Goal: Book appointment/travel/reservation

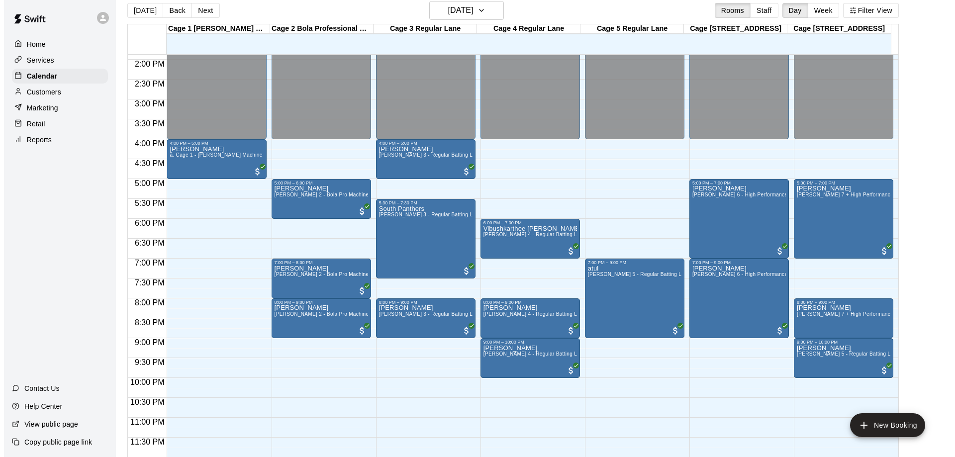
scroll to position [16, 0]
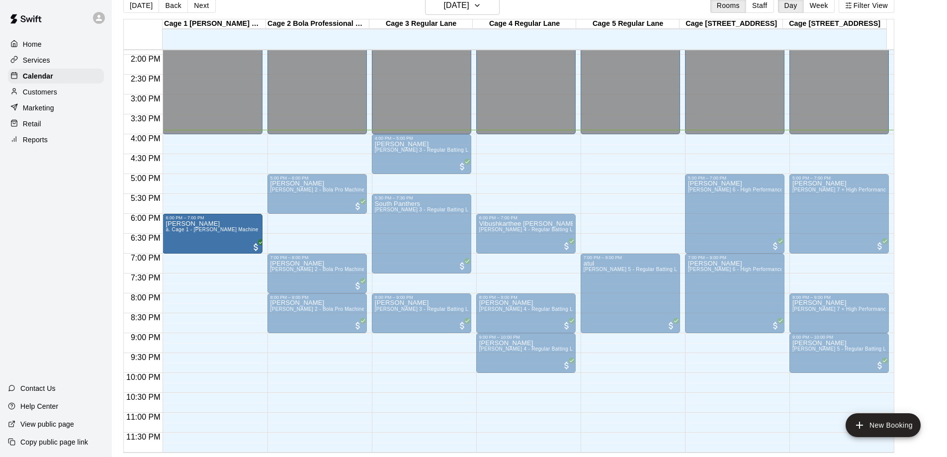
drag, startPoint x: 202, startPoint y: 152, endPoint x: 193, endPoint y: 240, distance: 87.9
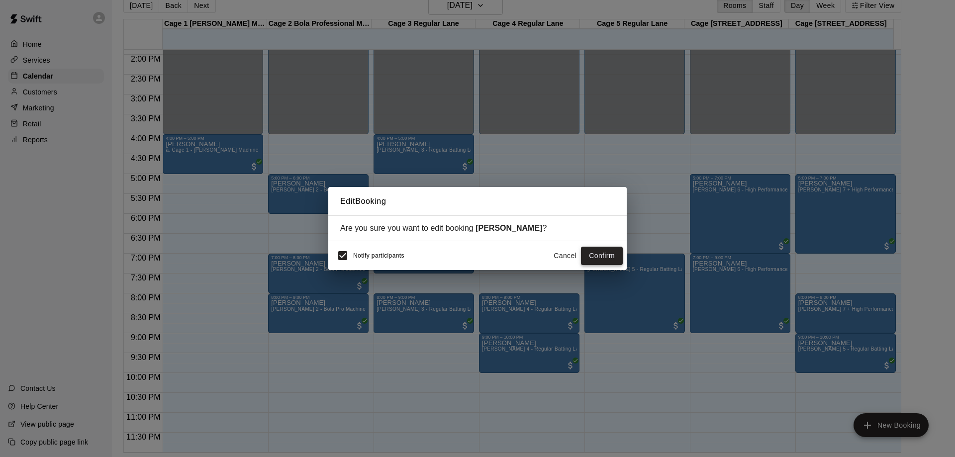
drag, startPoint x: 612, startPoint y: 260, endPoint x: 573, endPoint y: 282, distance: 44.8
click at [611, 260] on button "Confirm" at bounding box center [602, 256] width 42 height 18
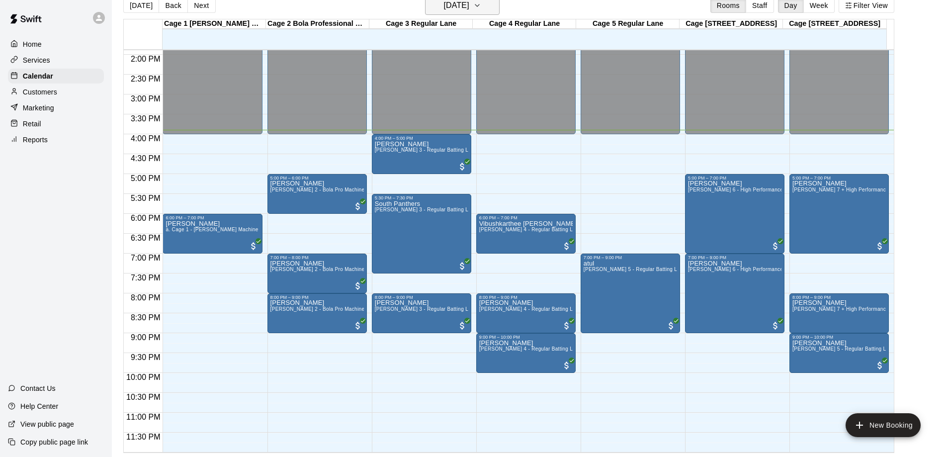
click at [469, 3] on h6 "[DATE]" at bounding box center [456, 6] width 25 height 14
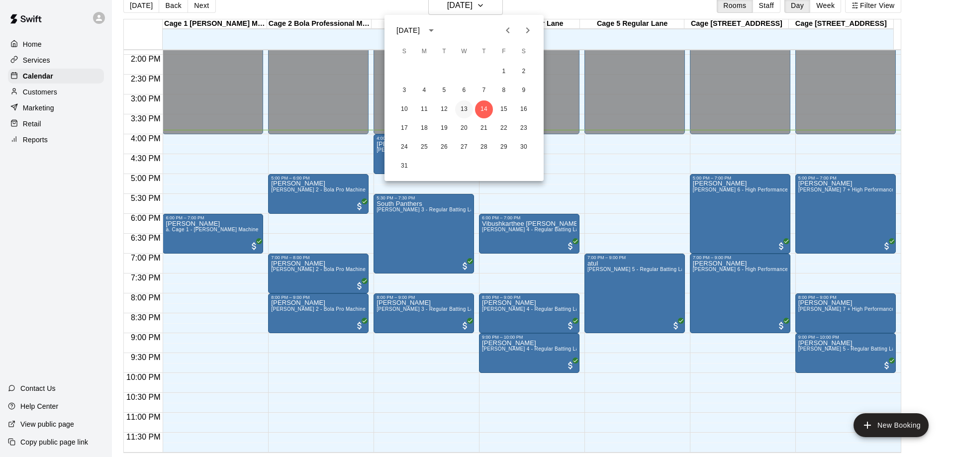
click at [458, 113] on button "13" at bounding box center [464, 109] width 18 height 18
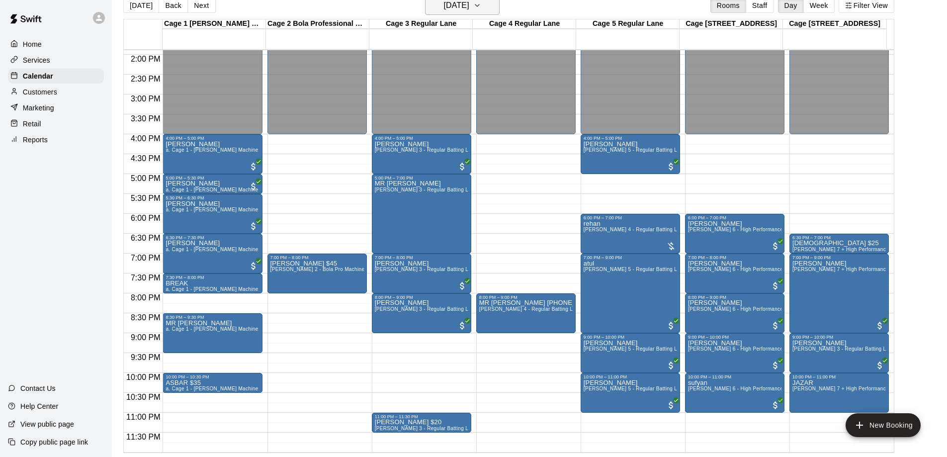
click at [455, 9] on h6 "[DATE]" at bounding box center [456, 6] width 25 height 14
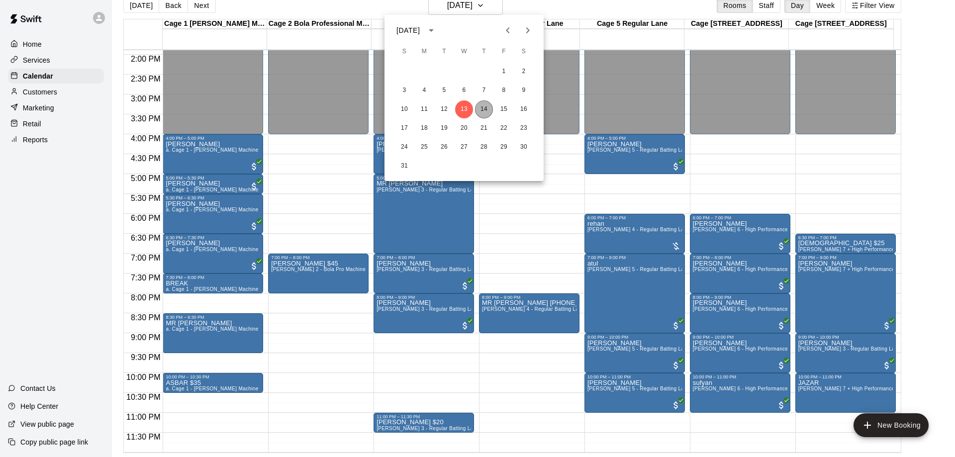
click at [486, 113] on button "14" at bounding box center [484, 109] width 18 height 18
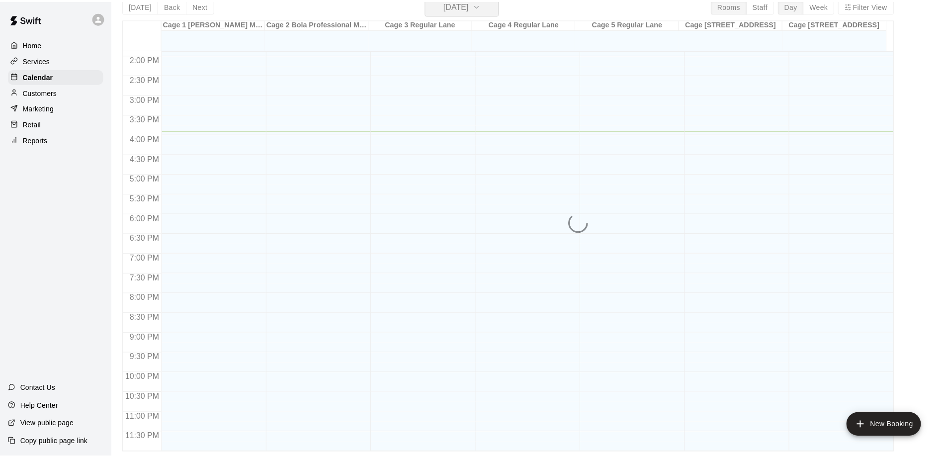
scroll to position [12, 0]
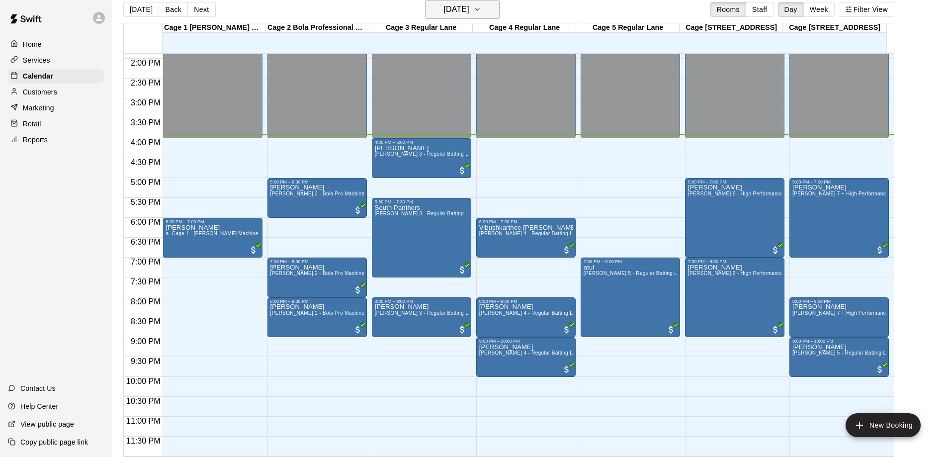
click at [469, 2] on h6 "[DATE]" at bounding box center [456, 9] width 25 height 14
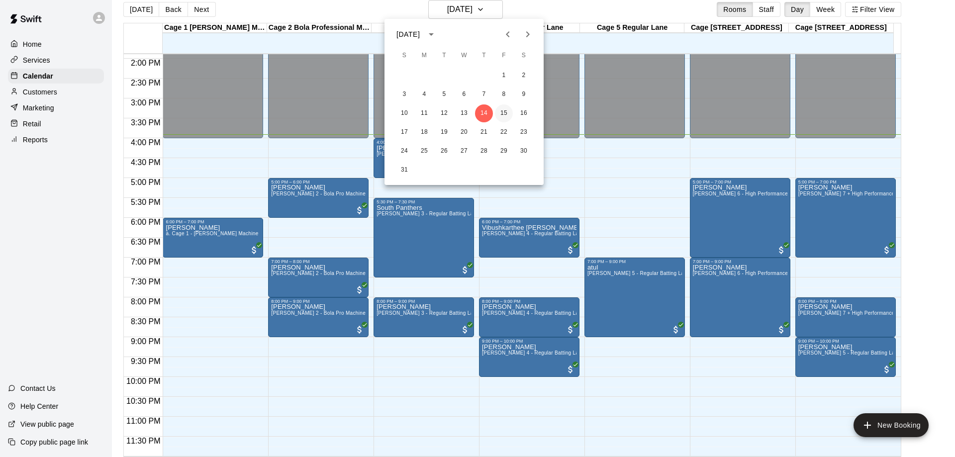
click at [507, 114] on button "15" at bounding box center [504, 113] width 18 height 18
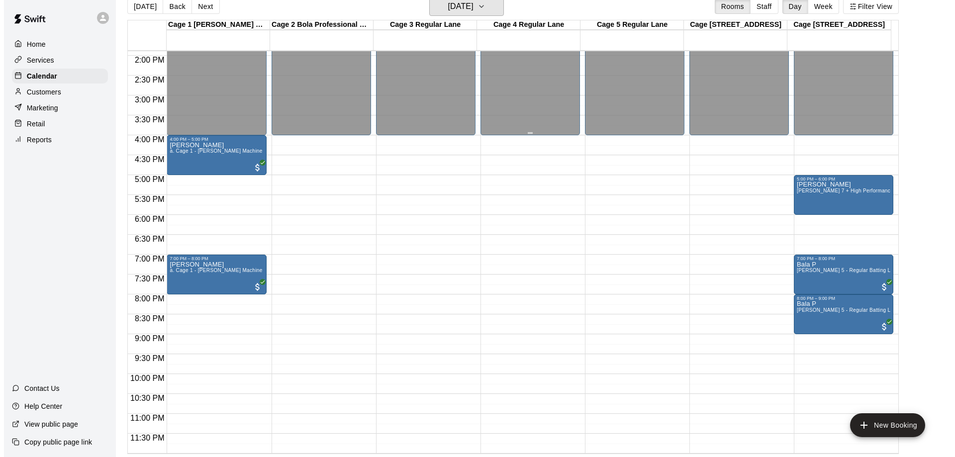
scroll to position [16, 0]
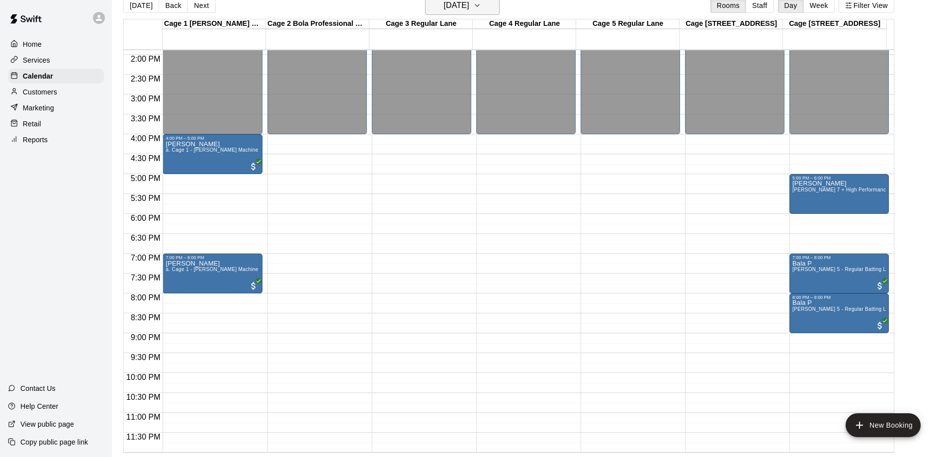
click at [469, 7] on h6 "[DATE]" at bounding box center [456, 6] width 25 height 14
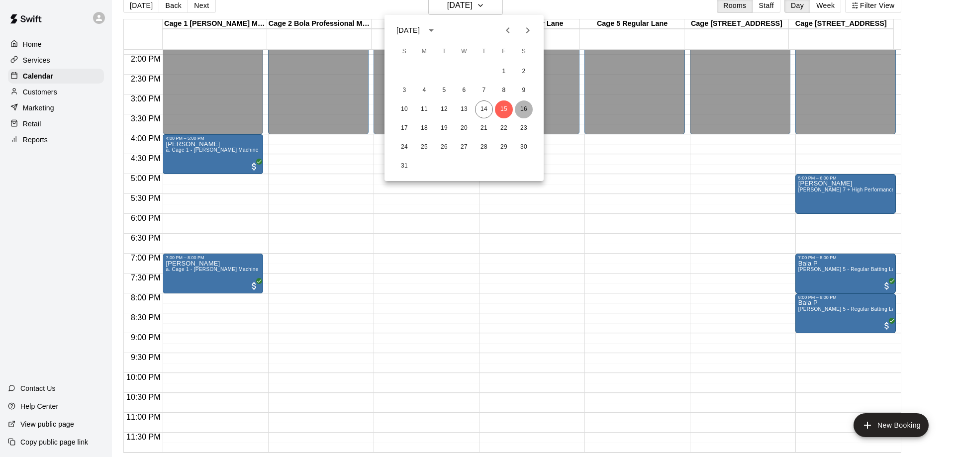
click at [528, 109] on button "16" at bounding box center [524, 109] width 18 height 18
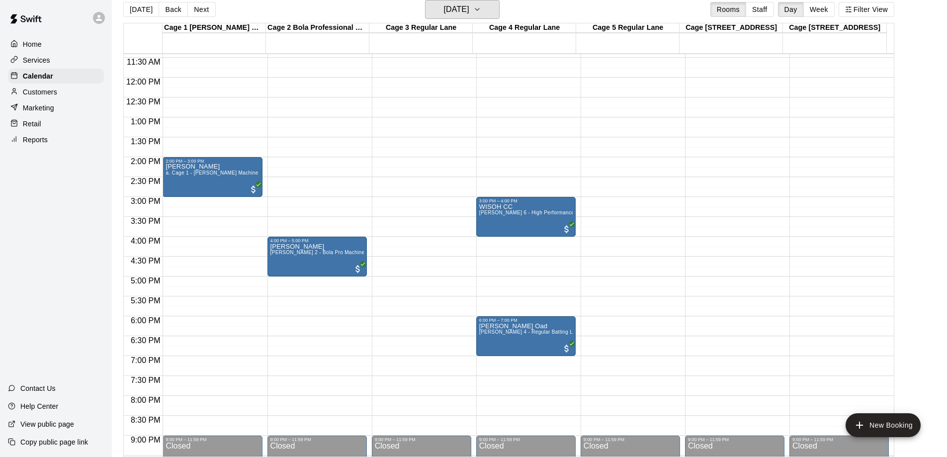
scroll to position [404, 0]
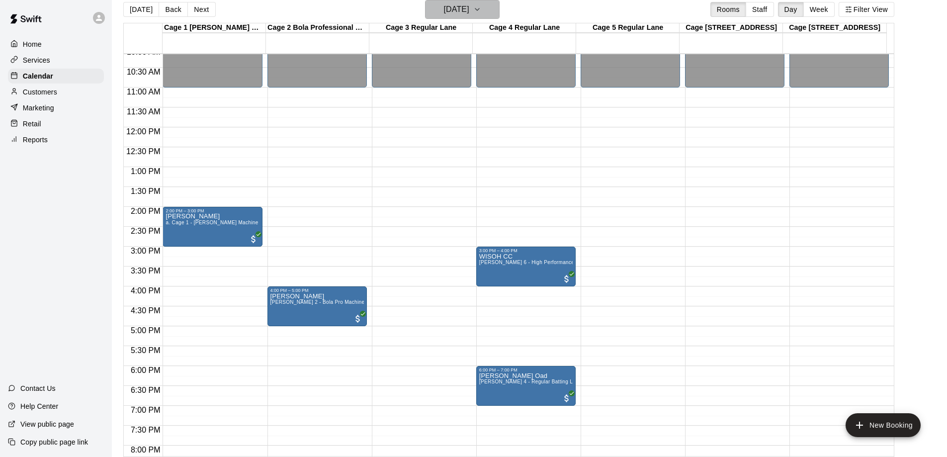
click at [469, 13] on h6 "[DATE]" at bounding box center [456, 9] width 25 height 14
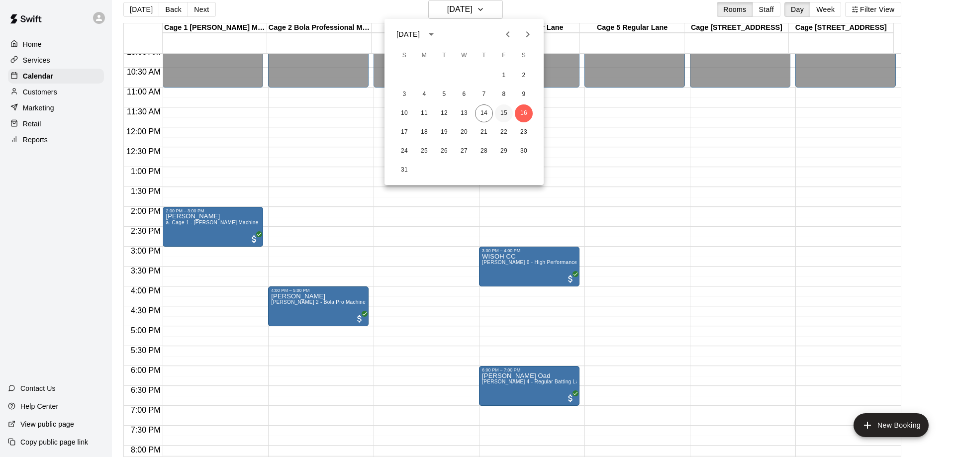
click at [500, 115] on button "15" at bounding box center [504, 113] width 18 height 18
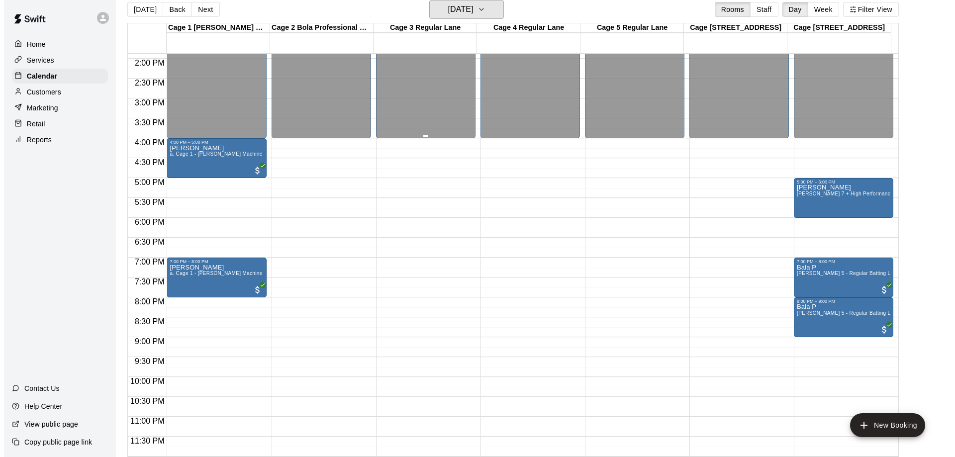
scroll to position [16, 0]
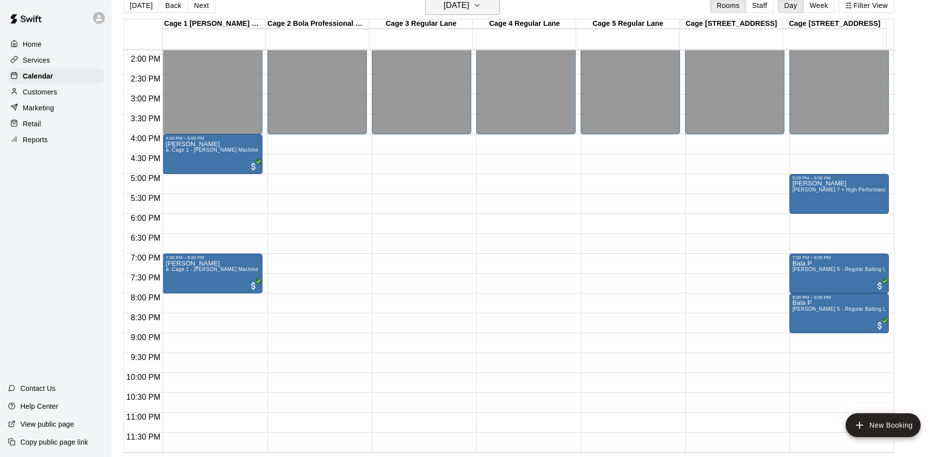
click at [469, 8] on h6 "[DATE]" at bounding box center [456, 6] width 25 height 14
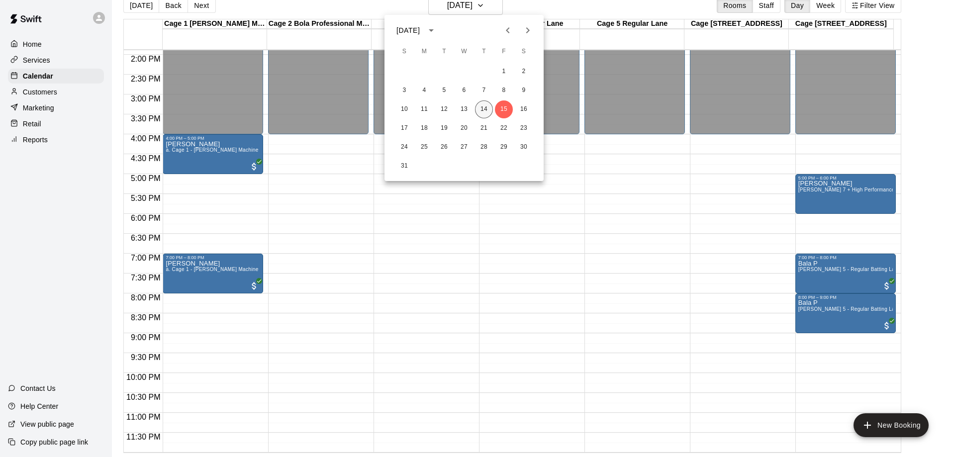
click at [480, 112] on button "14" at bounding box center [484, 109] width 18 height 18
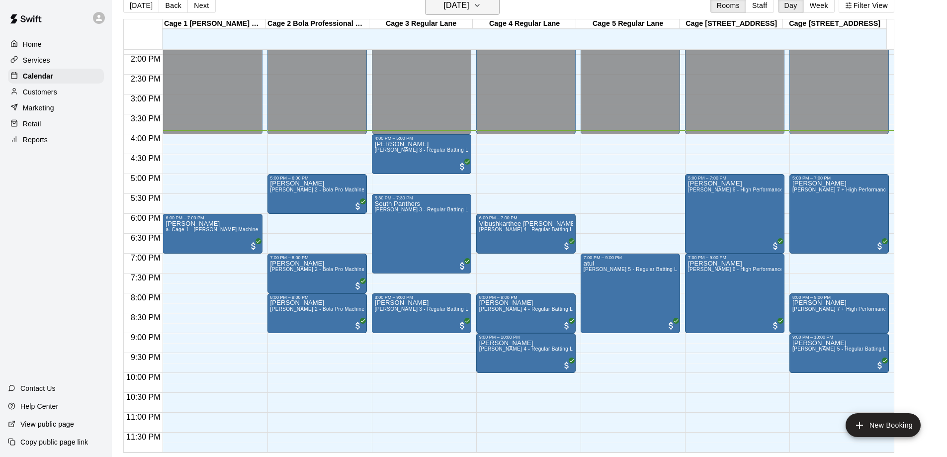
click at [469, 11] on h6 "[DATE]" at bounding box center [456, 6] width 25 height 14
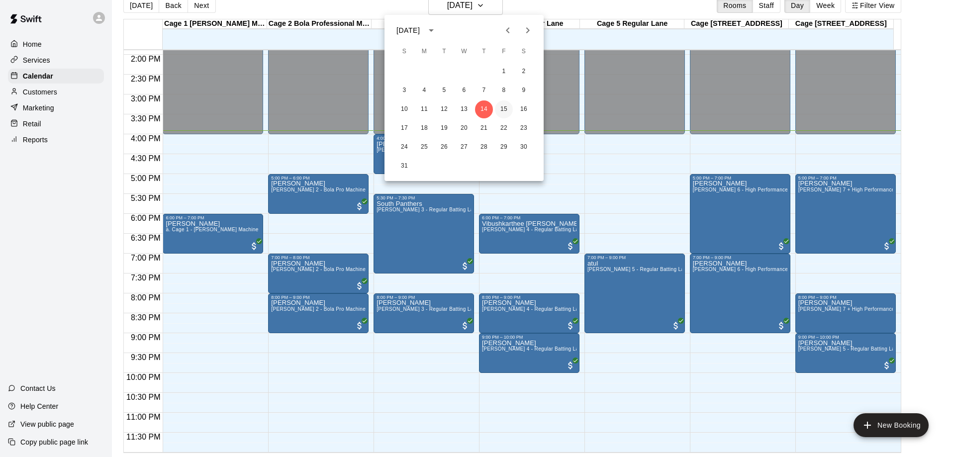
click at [507, 106] on button "15" at bounding box center [504, 109] width 18 height 18
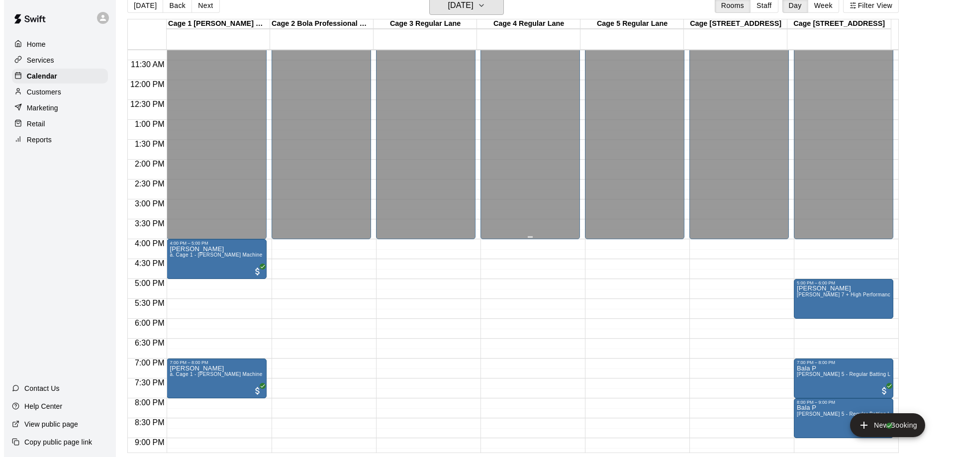
scroll to position [554, 0]
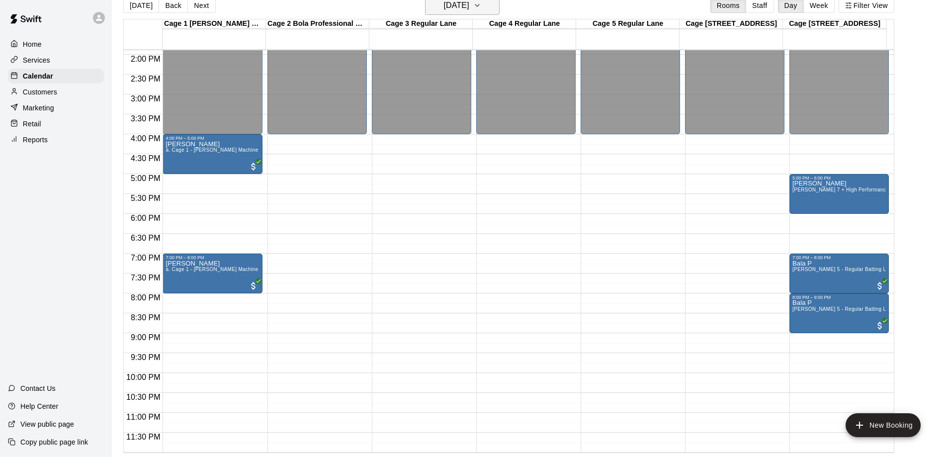
click at [481, 11] on icon "button" at bounding box center [477, 6] width 8 height 12
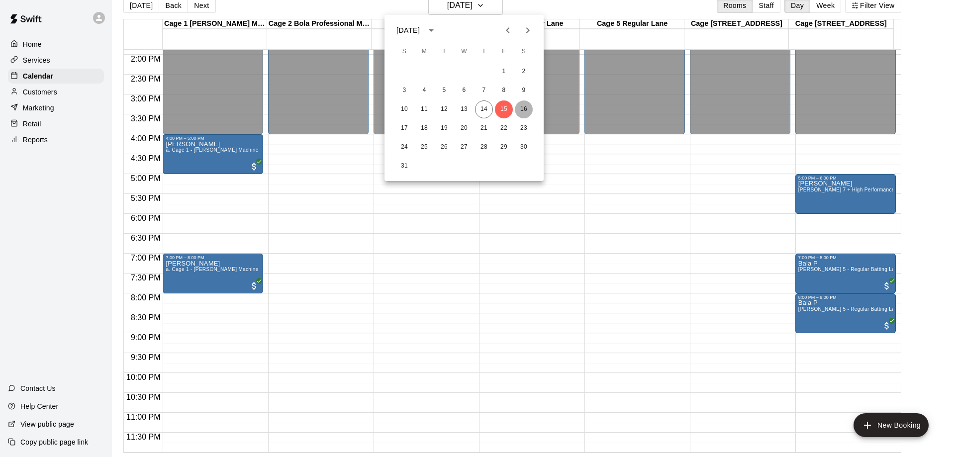
click at [529, 109] on button "16" at bounding box center [524, 109] width 18 height 18
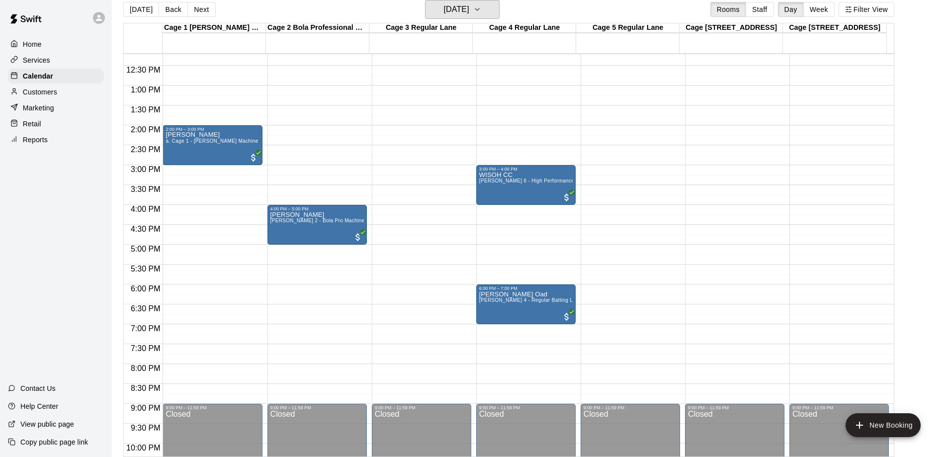
scroll to position [454, 0]
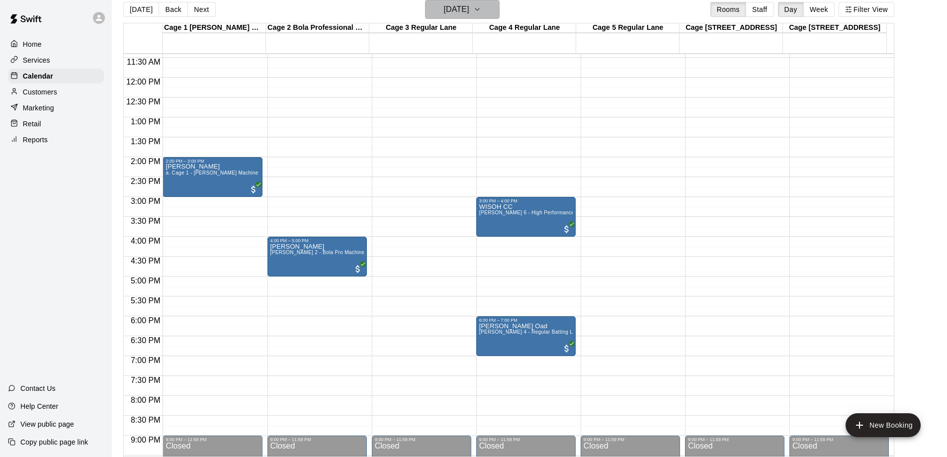
click at [469, 11] on h6 "[DATE]" at bounding box center [456, 9] width 25 height 14
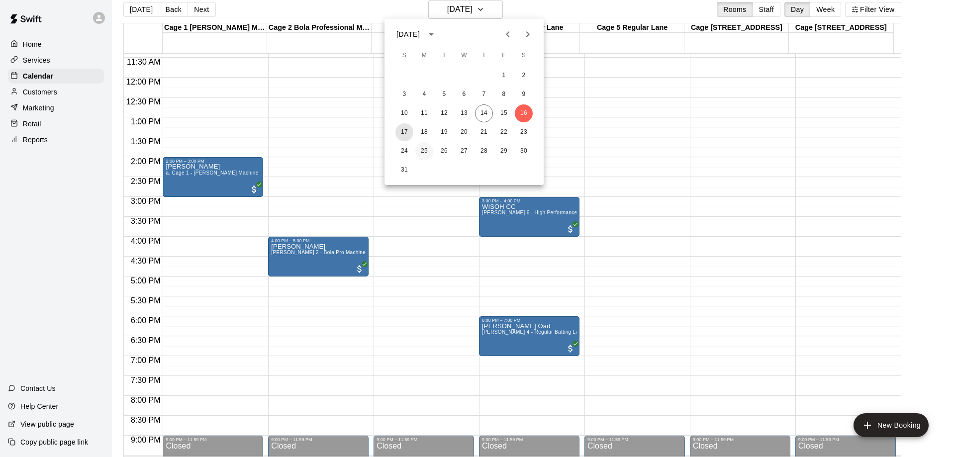
click at [403, 129] on button "17" at bounding box center [404, 132] width 18 height 18
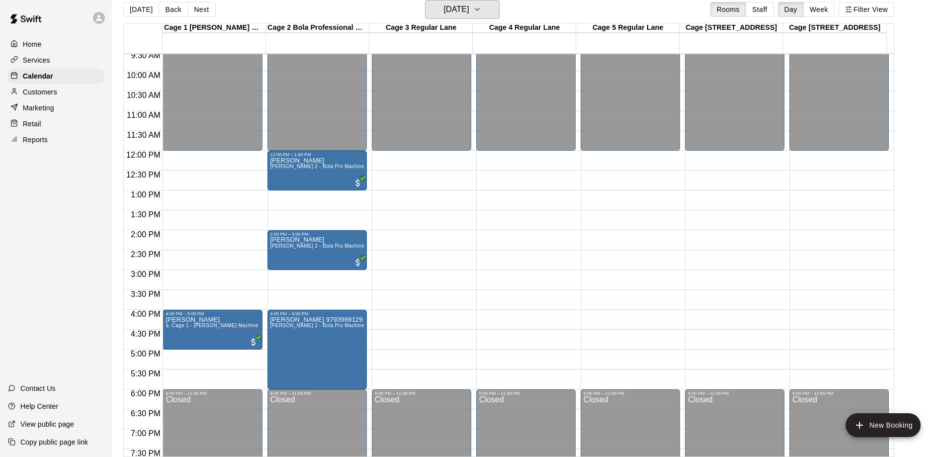
scroll to position [404, 0]
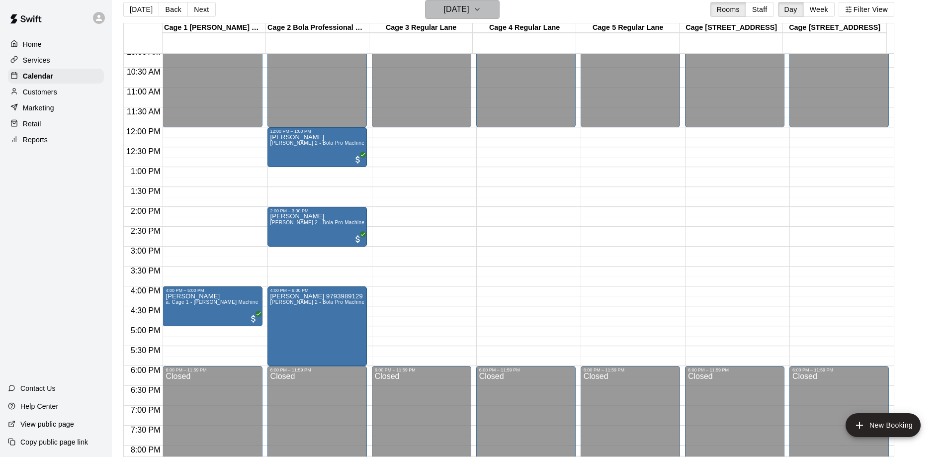
click at [481, 10] on icon "button" at bounding box center [477, 9] width 8 height 12
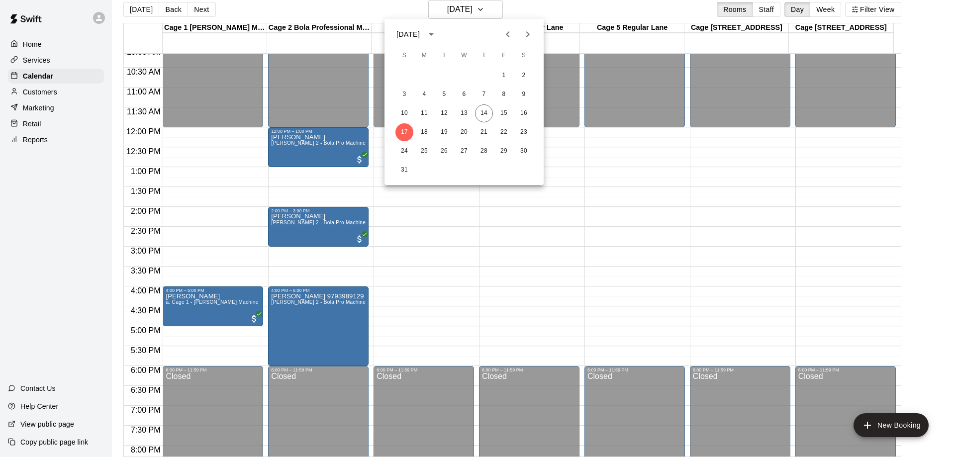
click at [918, 178] on div at bounding box center [477, 228] width 955 height 457
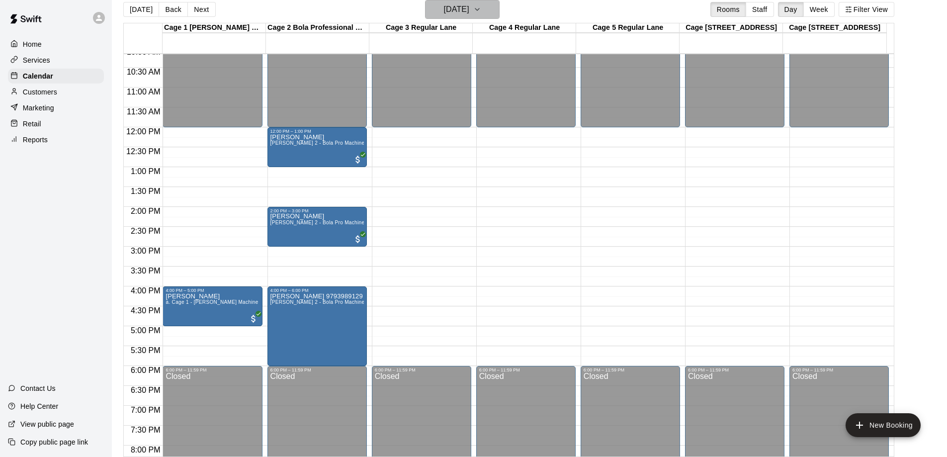
click at [467, 16] on h6 "[DATE]" at bounding box center [456, 9] width 25 height 14
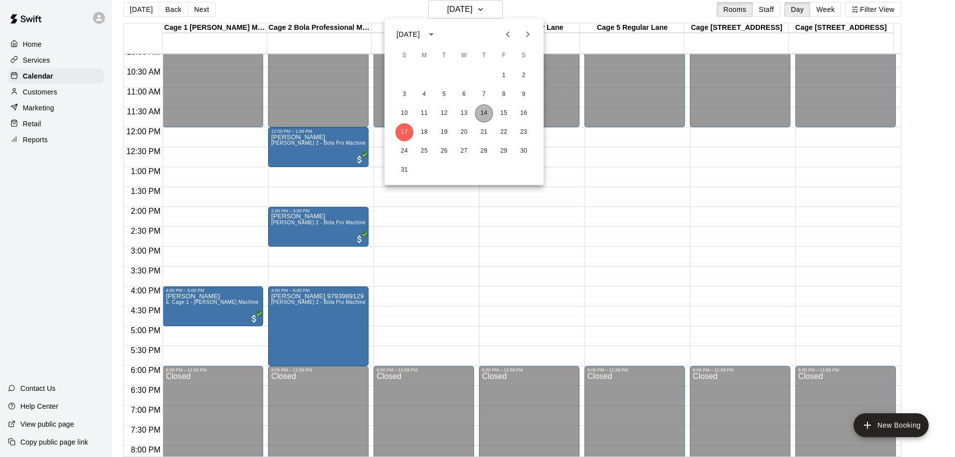
click at [488, 113] on button "14" at bounding box center [484, 113] width 18 height 18
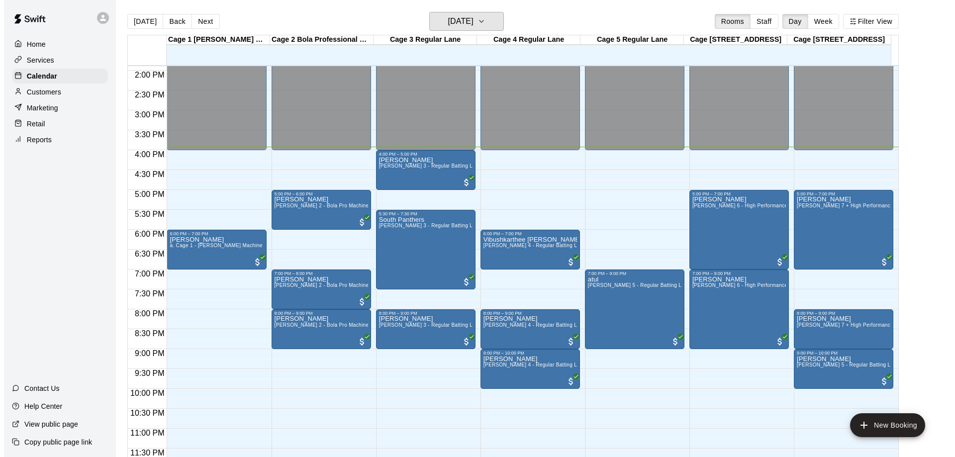
scroll to position [16, 0]
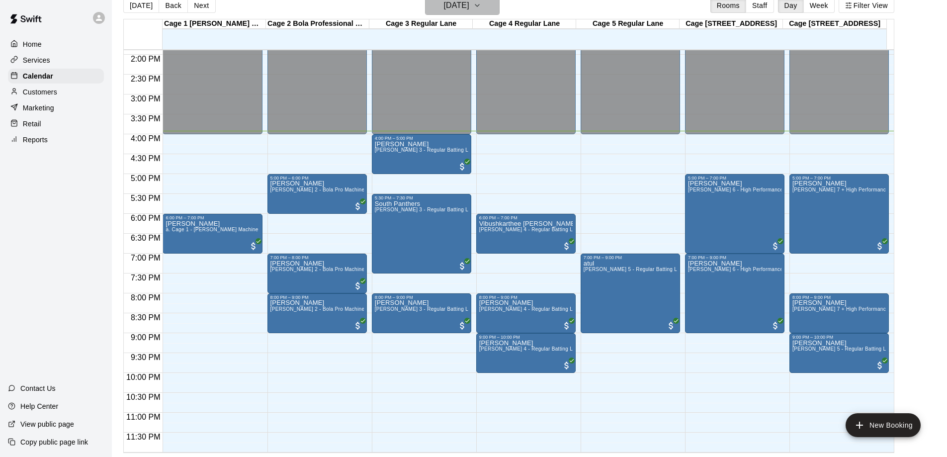
click at [469, 4] on h6 "[DATE]" at bounding box center [456, 6] width 25 height 14
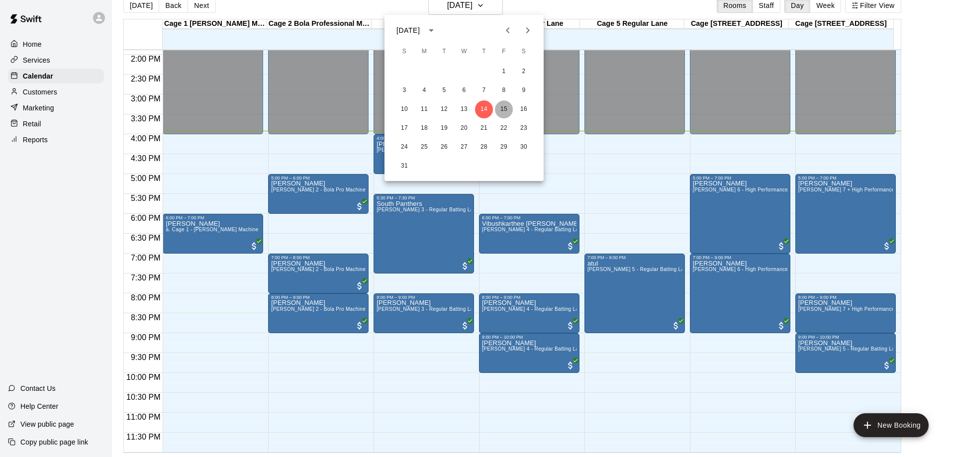
click at [505, 106] on button "15" at bounding box center [504, 109] width 18 height 18
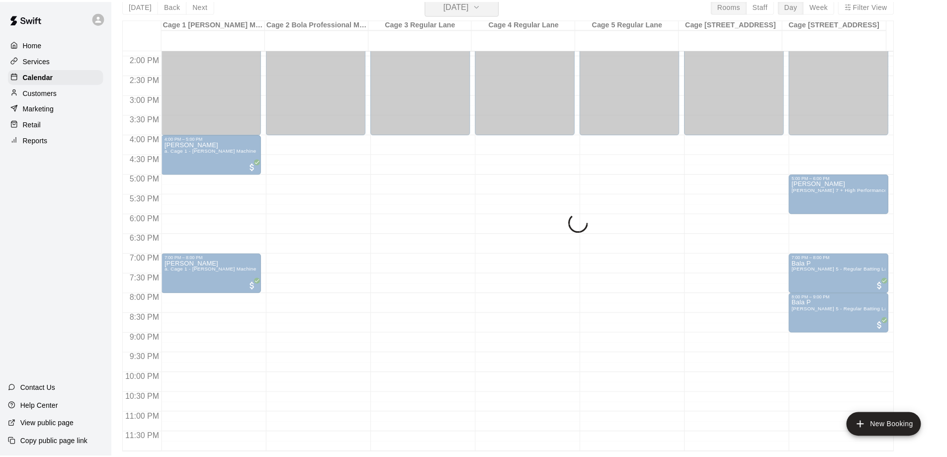
scroll to position [12, 0]
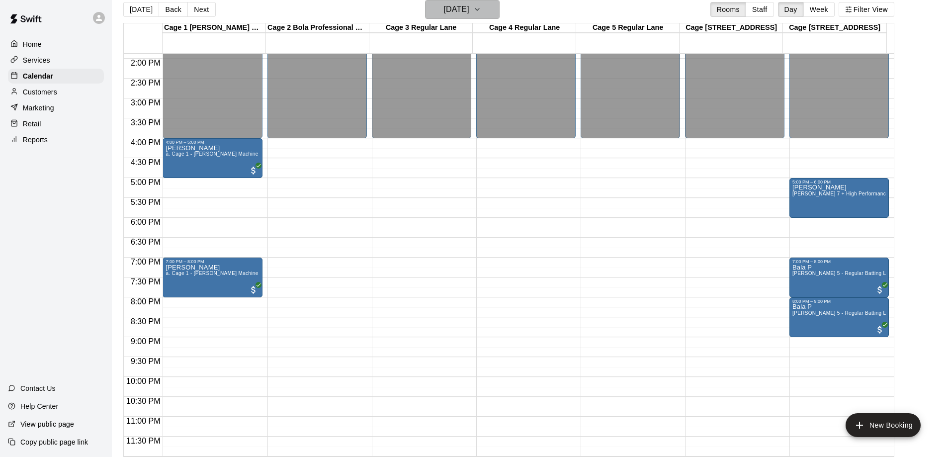
click at [469, 8] on h6 "[DATE]" at bounding box center [456, 9] width 25 height 14
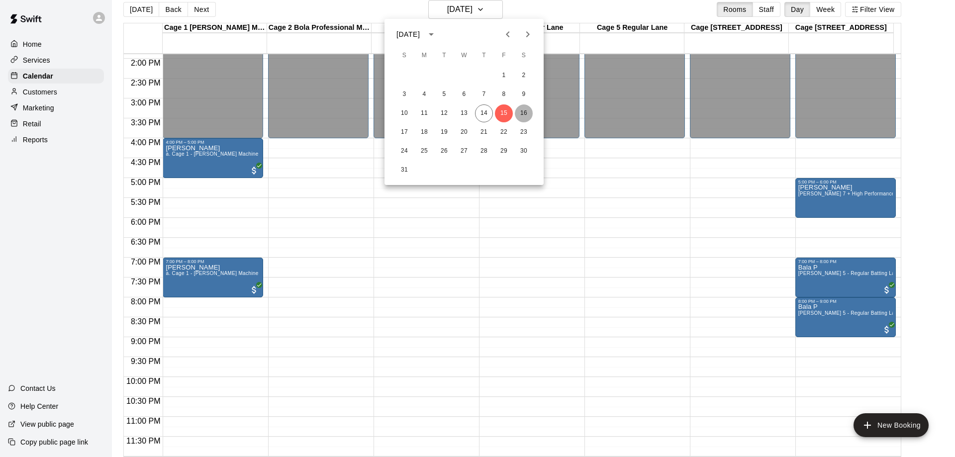
click at [525, 111] on button "16" at bounding box center [524, 113] width 18 height 18
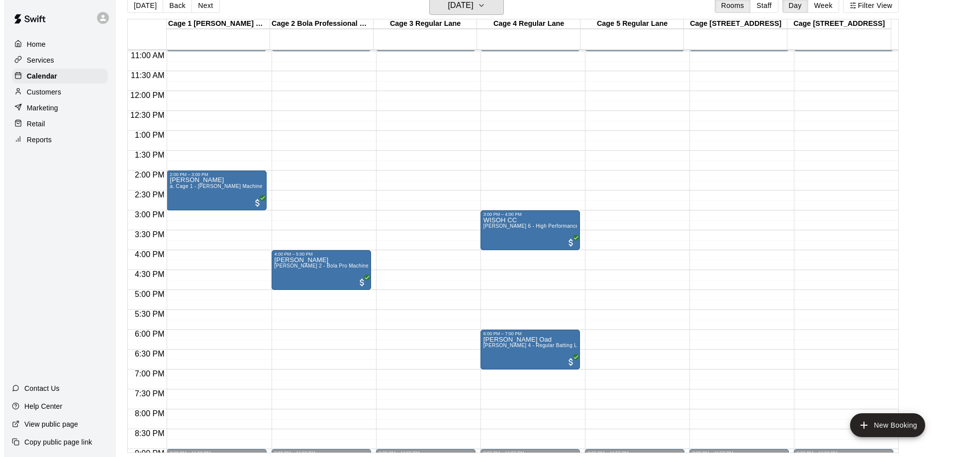
scroll to position [435, 0]
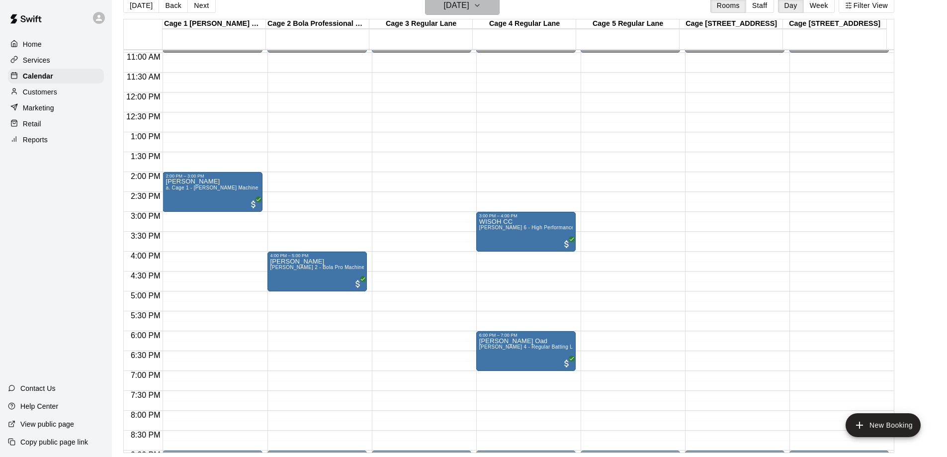
click at [469, 3] on h6 "[DATE]" at bounding box center [456, 6] width 25 height 14
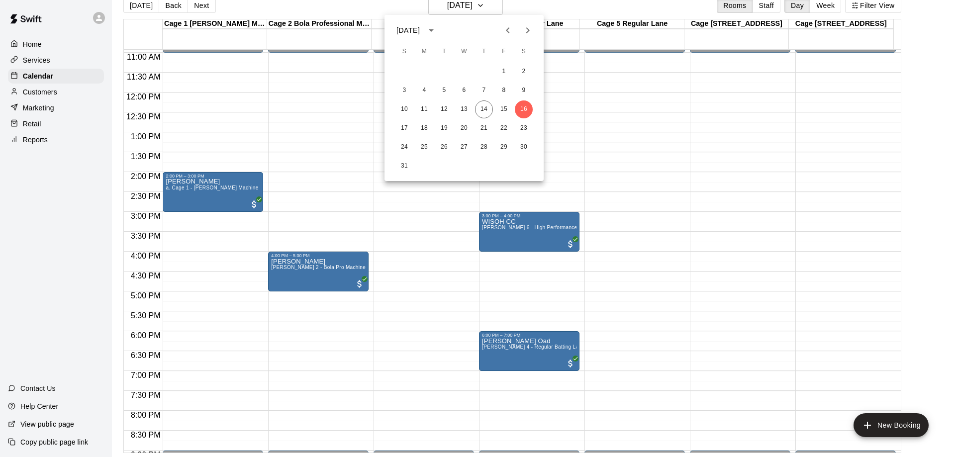
click at [494, 110] on div "10 11 12 13 14 15 16" at bounding box center [463, 109] width 159 height 18
click at [468, 115] on button "13" at bounding box center [464, 109] width 18 height 18
click at [502, 105] on button "15" at bounding box center [504, 109] width 18 height 18
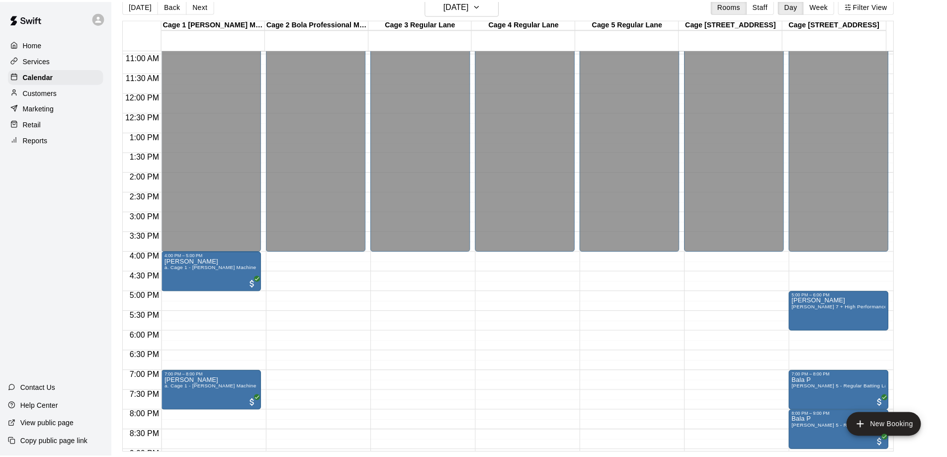
scroll to position [12, 0]
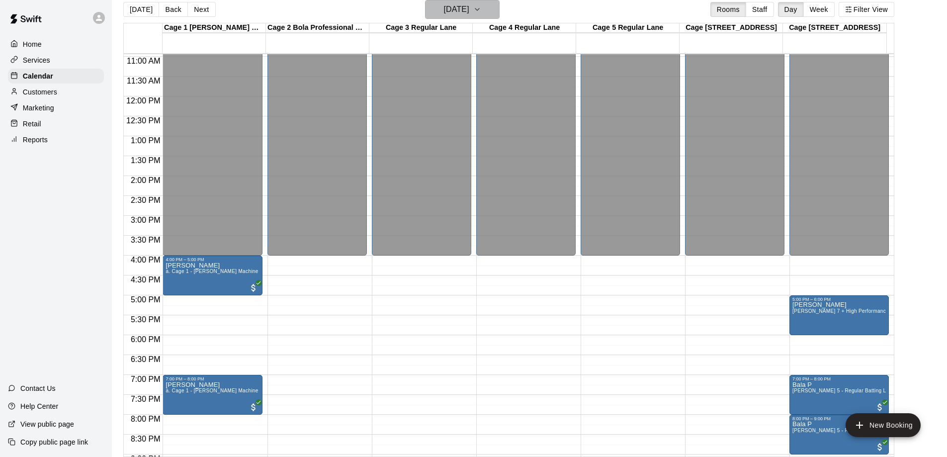
click at [490, 17] on button "[DATE]" at bounding box center [462, 9] width 75 height 19
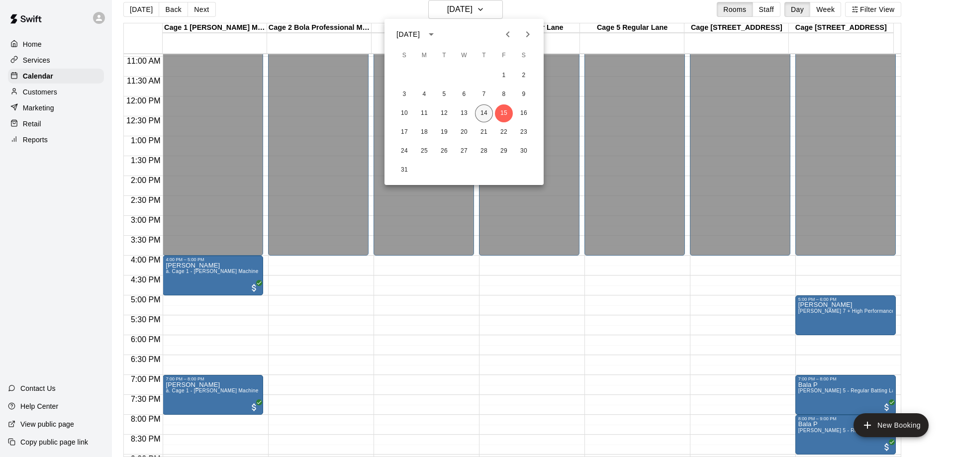
click at [487, 114] on button "14" at bounding box center [484, 113] width 18 height 18
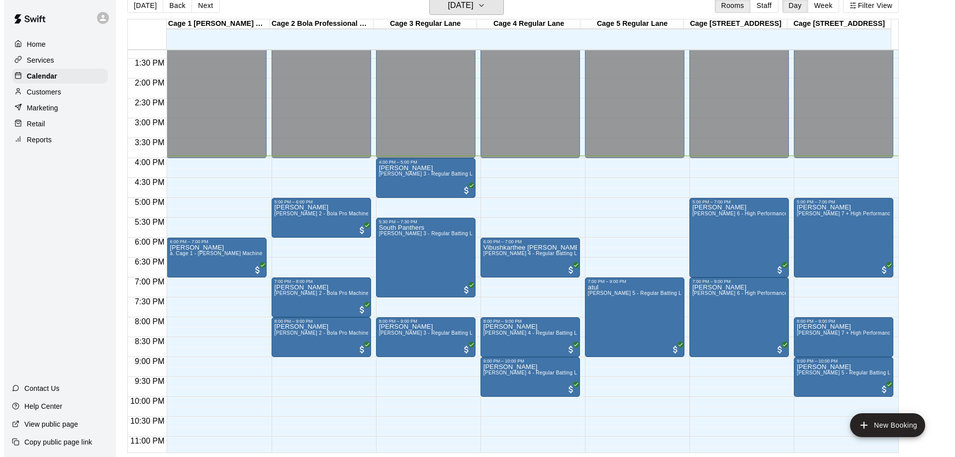
scroll to position [554, 0]
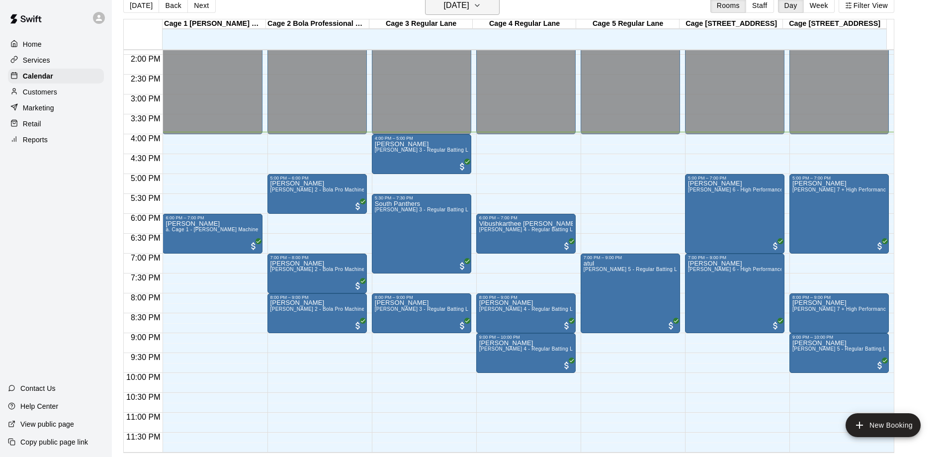
click at [469, 10] on h6 "[DATE]" at bounding box center [456, 6] width 25 height 14
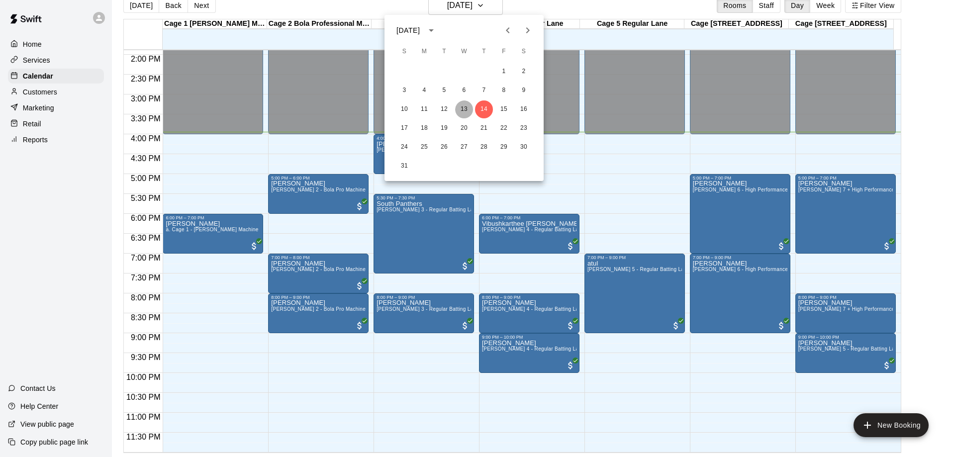
click at [471, 113] on button "13" at bounding box center [464, 109] width 18 height 18
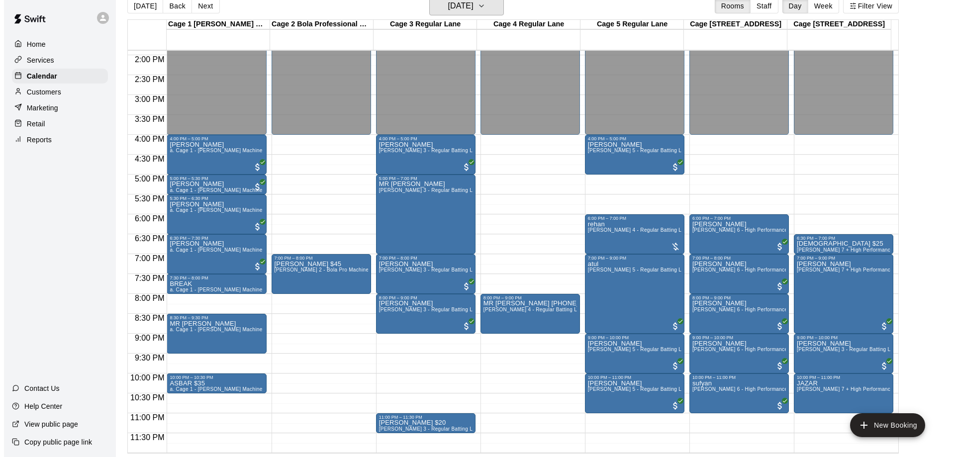
scroll to position [16, 0]
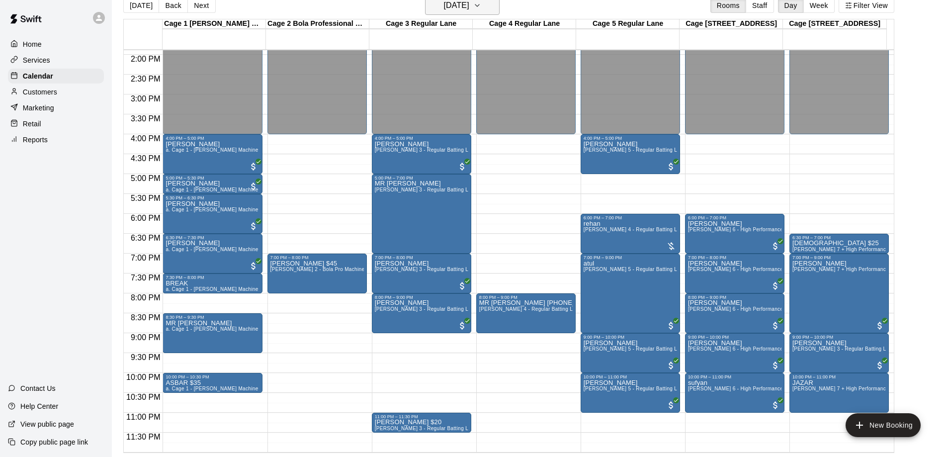
click at [493, 14] on button "[DATE]" at bounding box center [462, 5] width 75 height 19
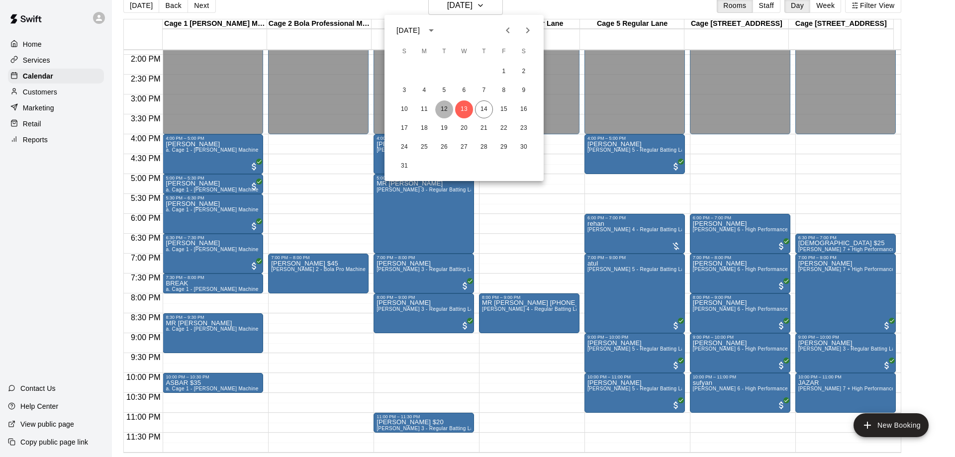
click at [439, 111] on button "12" at bounding box center [444, 109] width 18 height 18
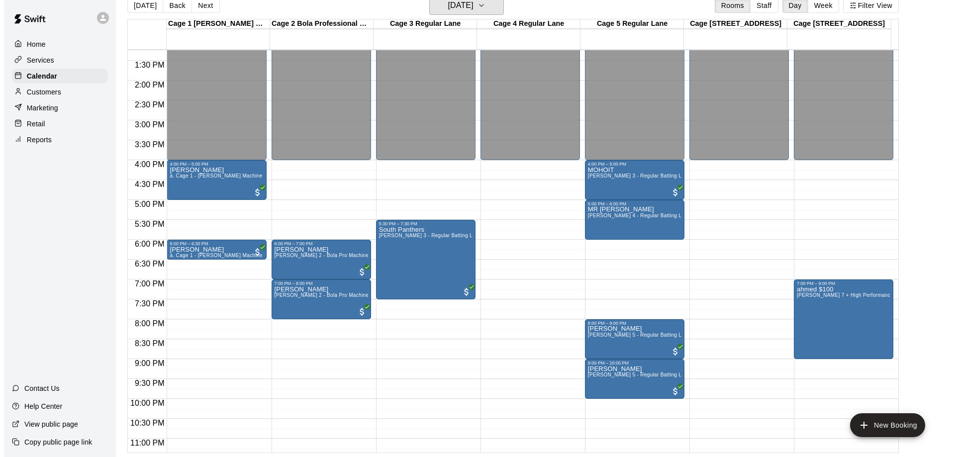
scroll to position [554, 0]
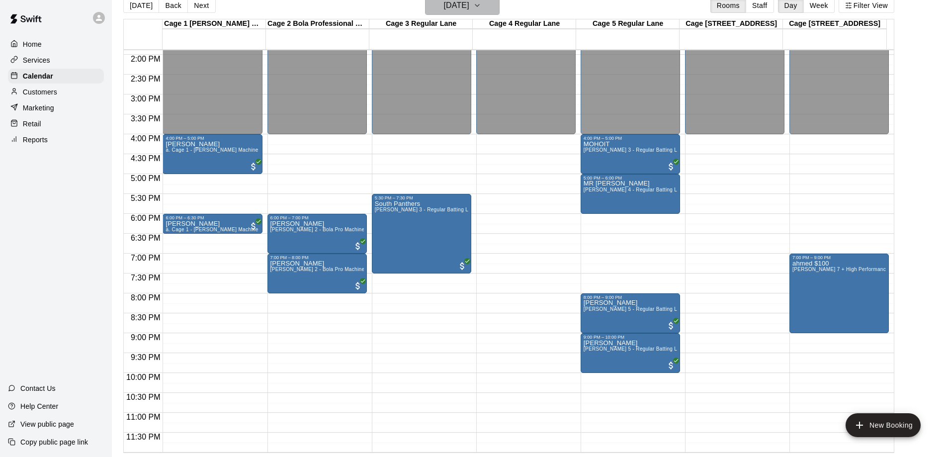
click at [481, 8] on icon "button" at bounding box center [477, 6] width 8 height 12
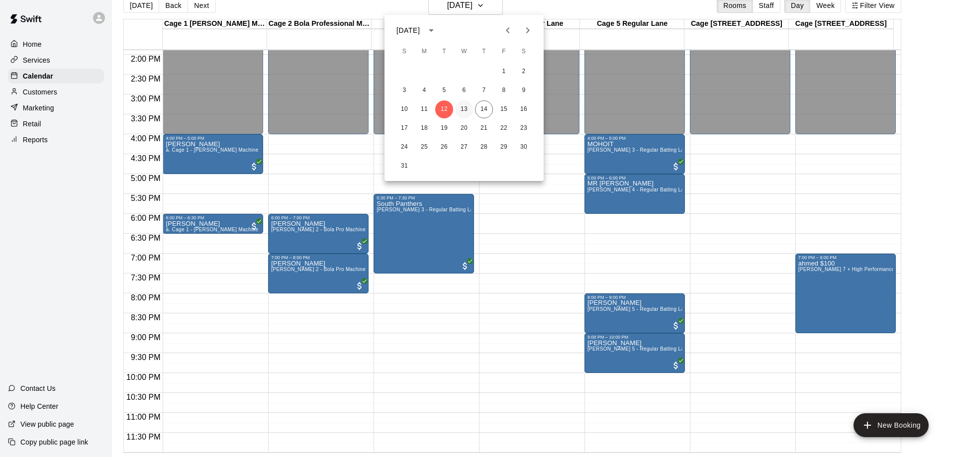
click at [469, 112] on button "13" at bounding box center [464, 109] width 18 height 18
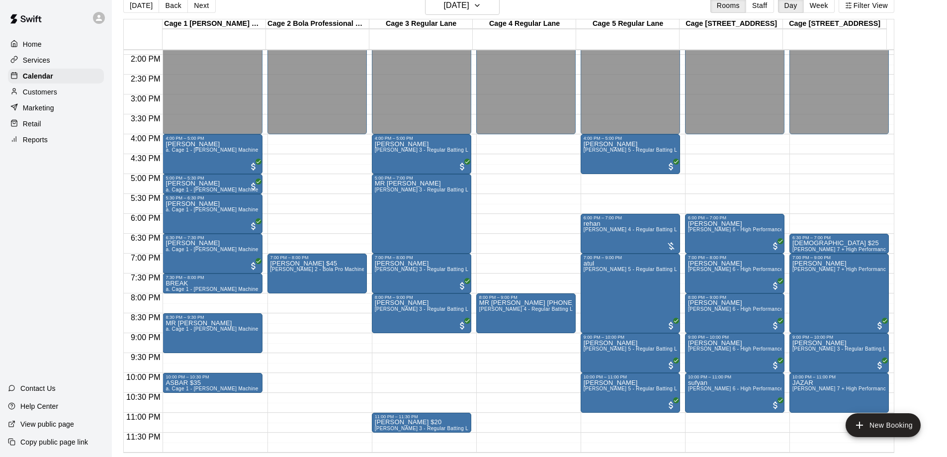
click at [489, 17] on div "[DATE] Back [DATE][DATE] Rooms Staff Day Week Filter View" at bounding box center [508, 7] width 771 height 23
click at [490, 12] on button "[DATE]" at bounding box center [462, 5] width 75 height 19
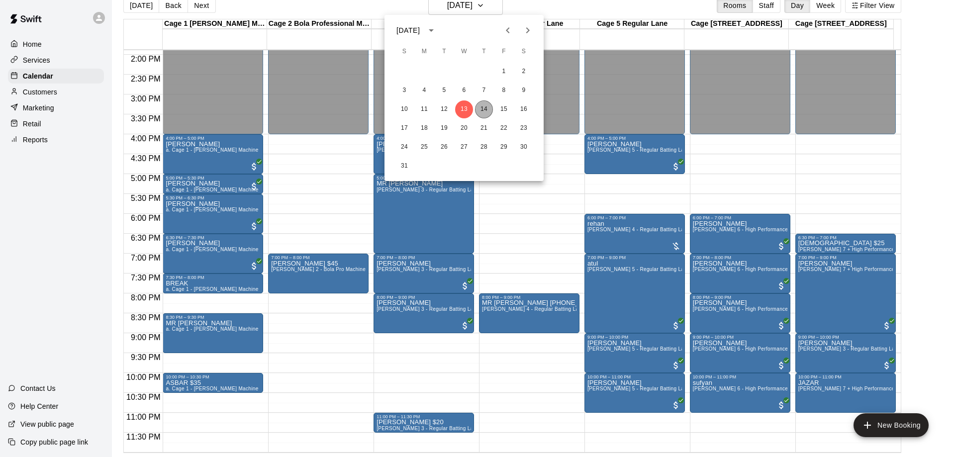
click at [491, 109] on button "14" at bounding box center [484, 109] width 18 height 18
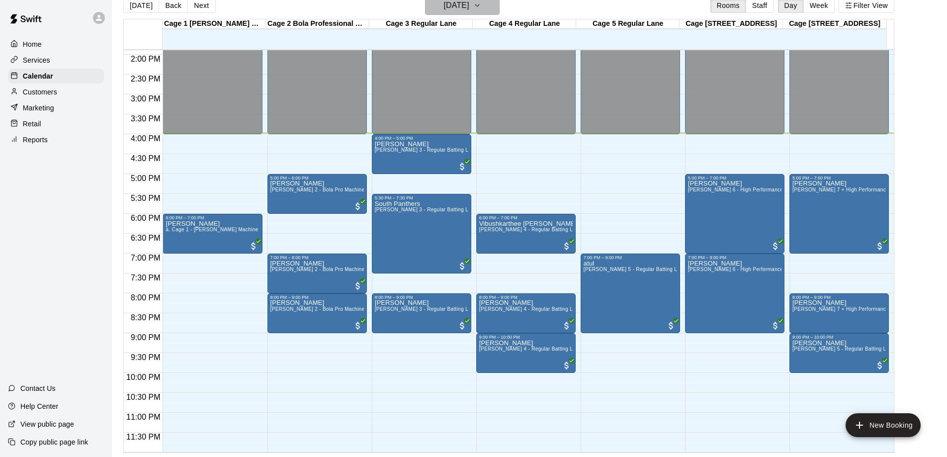
click at [491, 14] on button "[DATE]" at bounding box center [462, 5] width 75 height 19
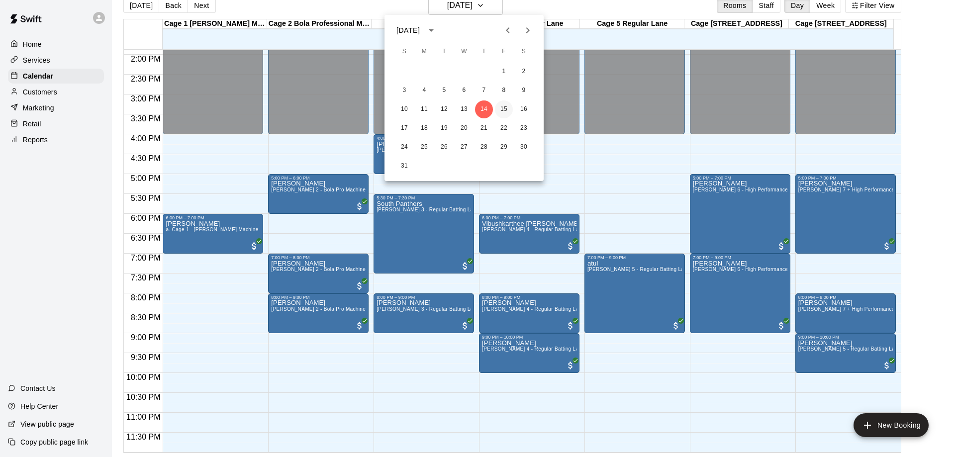
click at [499, 113] on button "15" at bounding box center [504, 109] width 18 height 18
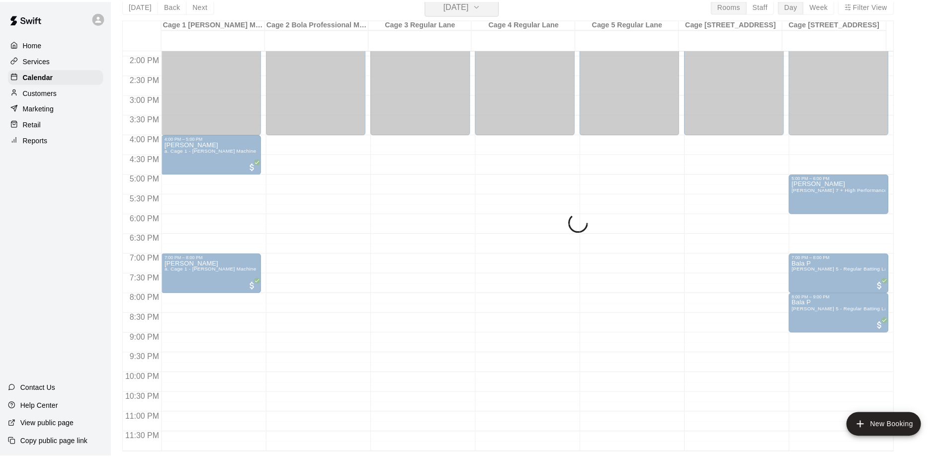
scroll to position [12, 0]
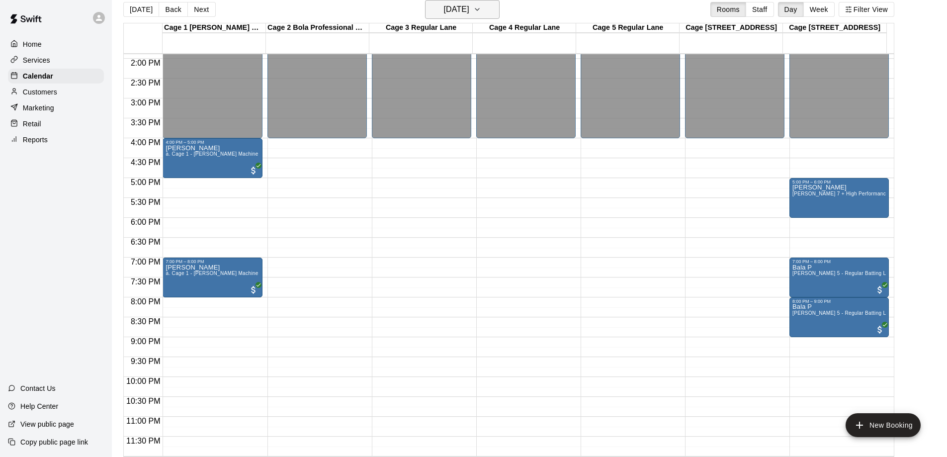
click at [484, 9] on button "[DATE]" at bounding box center [462, 9] width 75 height 19
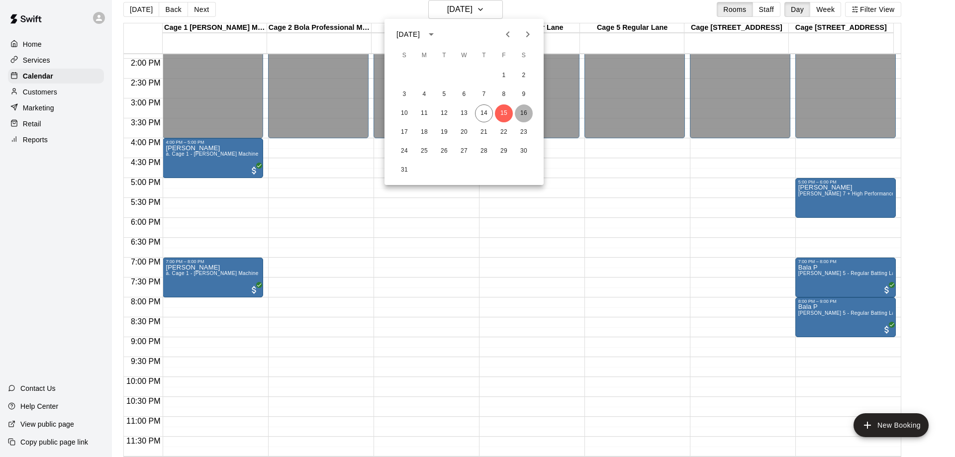
click at [526, 114] on button "16" at bounding box center [524, 113] width 18 height 18
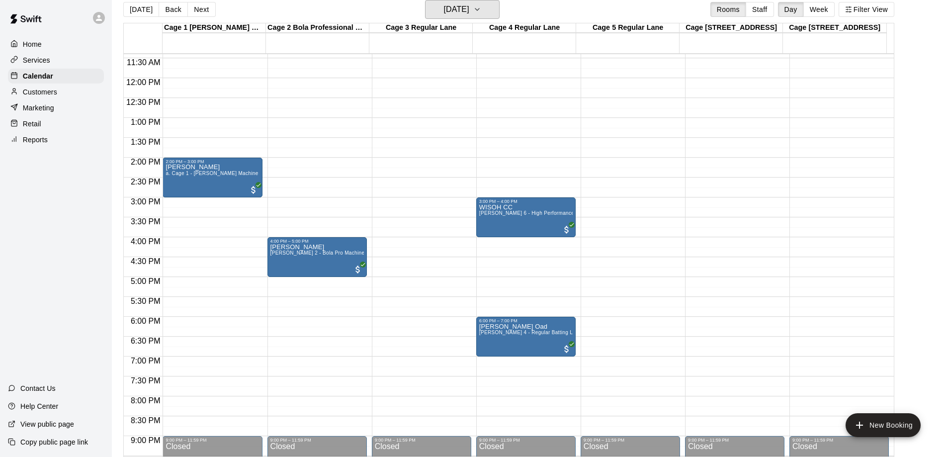
scroll to position [454, 0]
click at [469, 13] on h6 "[DATE]" at bounding box center [456, 9] width 25 height 14
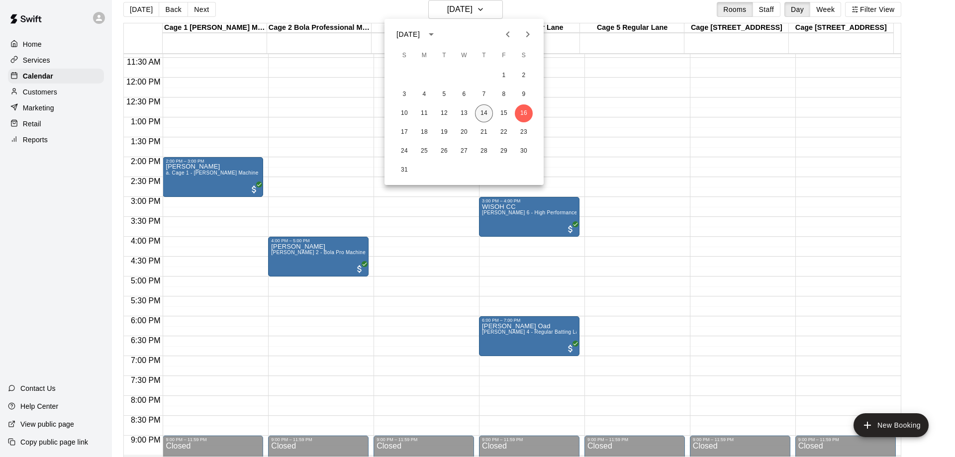
click at [487, 113] on button "14" at bounding box center [484, 113] width 18 height 18
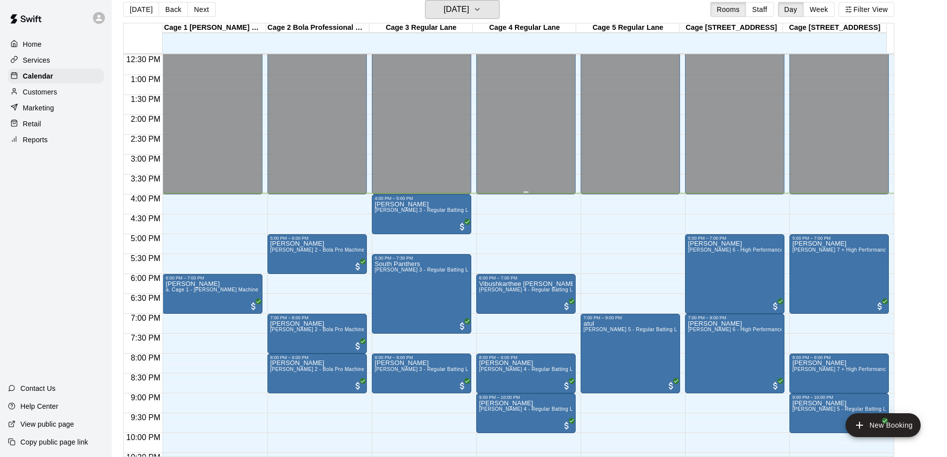
scroll to position [554, 0]
